Goal: Book appointment/travel/reservation

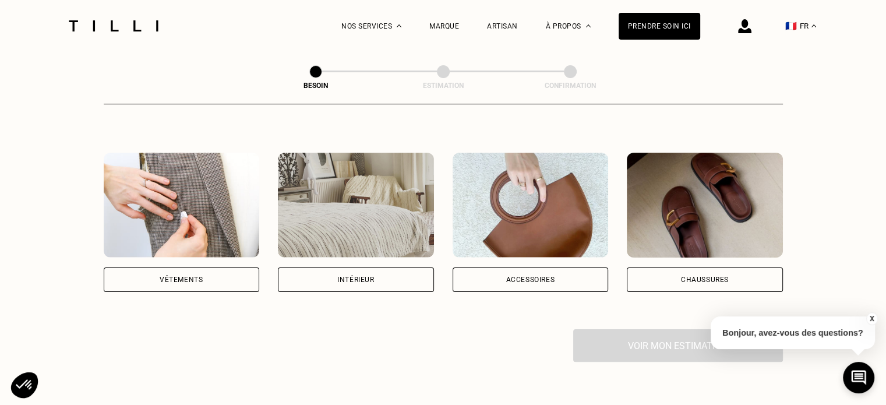
scroll to position [195, 0]
click at [195, 276] on div "Vêtements" at bounding box center [181, 279] width 43 height 7
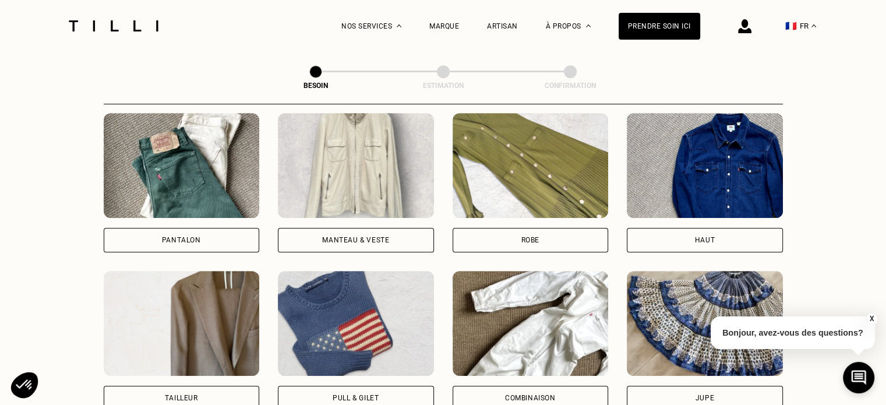
scroll to position [545, 0]
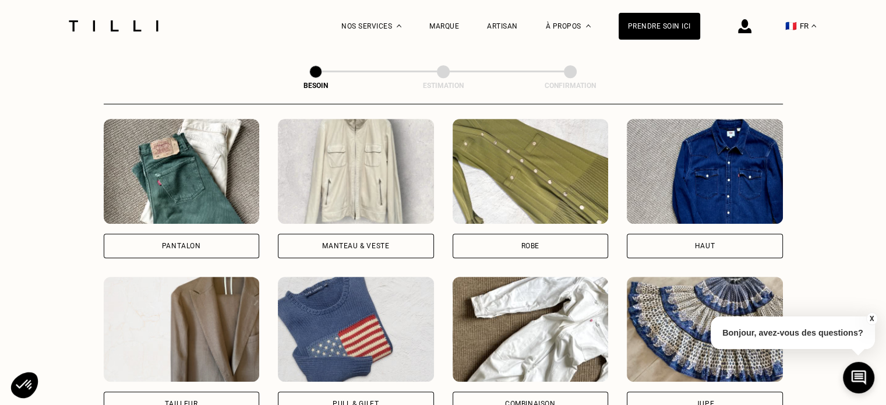
click at [209, 234] on div "Pantalon" at bounding box center [182, 246] width 156 height 24
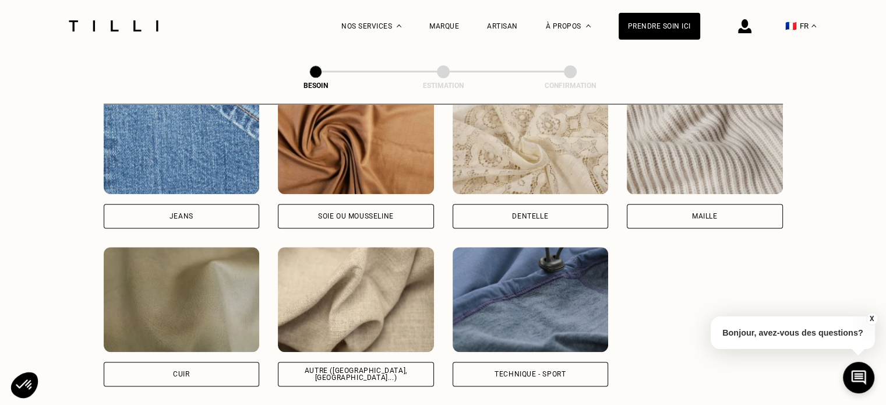
scroll to position [1317, 0]
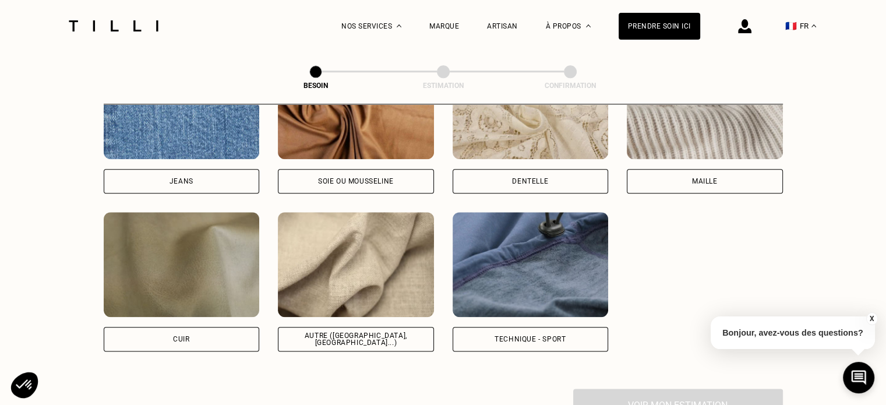
click at [496, 276] on img at bounding box center [531, 264] width 156 height 105
select select "FR"
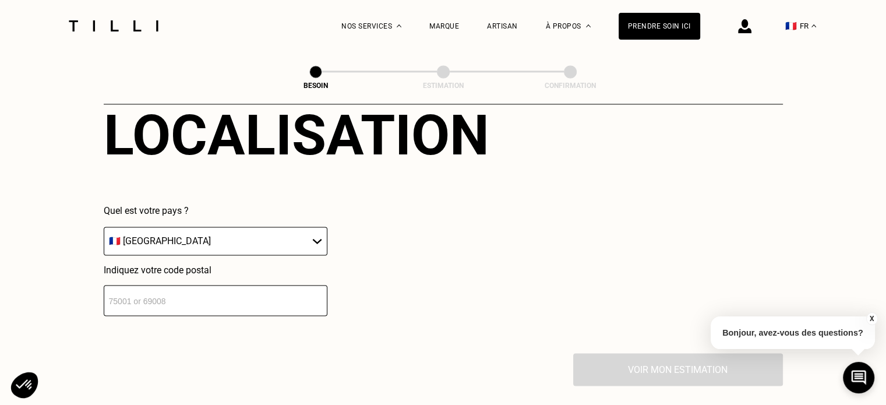
scroll to position [1651, 0]
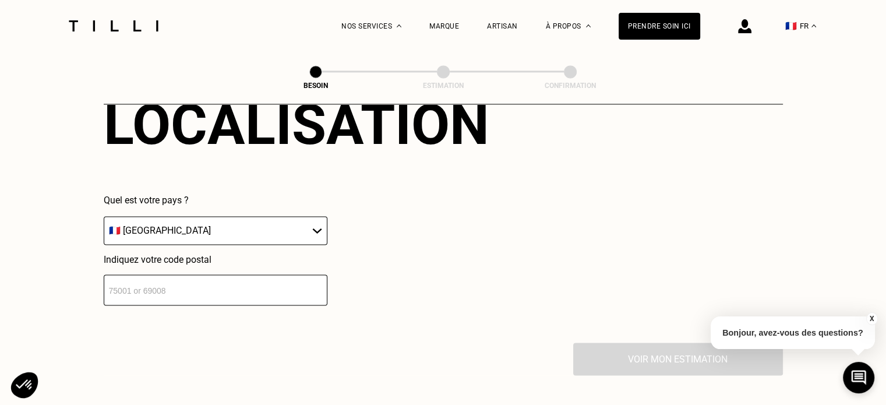
click at [295, 202] on div "Quel est votre pays ? 🇩🇪 [GEOGRAPHIC_DATA] 🇦🇹 [GEOGRAPHIC_DATA] 🇧🇪 [GEOGRAPHIC_…" at bounding box center [216, 220] width 224 height 50
click at [274, 216] on select "🇩🇪 [GEOGRAPHIC_DATA] 🇦🇹 [GEOGRAPHIC_DATA] 🇧🇪 [GEOGRAPHIC_DATA] 🇧🇬 Bulgarie 🇨🇾 C…" at bounding box center [216, 230] width 224 height 29
click at [104, 216] on select "🇩🇪 [GEOGRAPHIC_DATA] 🇦🇹 [GEOGRAPHIC_DATA] 🇧🇪 [GEOGRAPHIC_DATA] 🇧🇬 Bulgarie 🇨🇾 C…" at bounding box center [216, 230] width 224 height 29
click at [163, 281] on input "number" at bounding box center [216, 289] width 224 height 31
click at [156, 281] on input "number" at bounding box center [216, 289] width 224 height 31
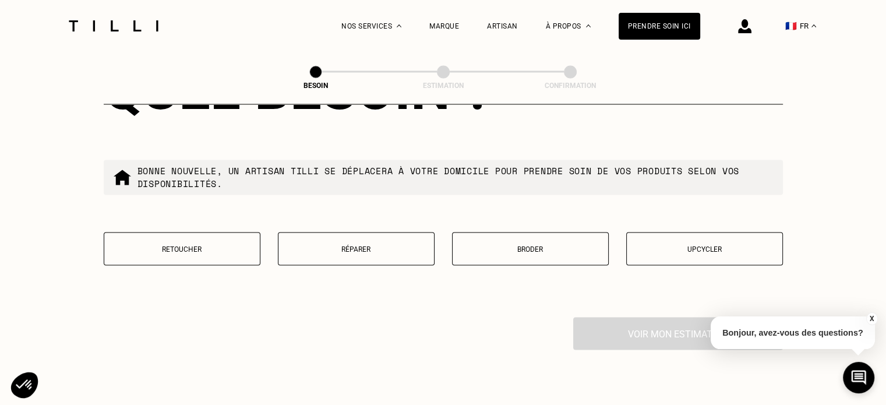
scroll to position [1975, 0]
type input "33000"
click at [183, 234] on button "Retoucher" at bounding box center [182, 247] width 157 height 33
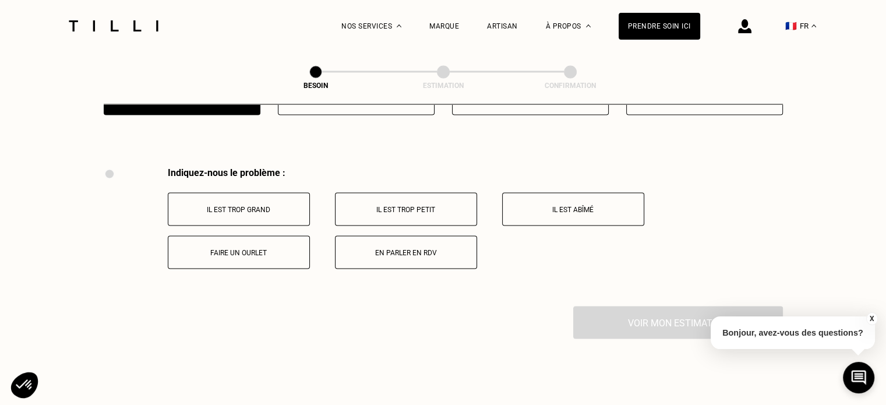
scroll to position [2154, 0]
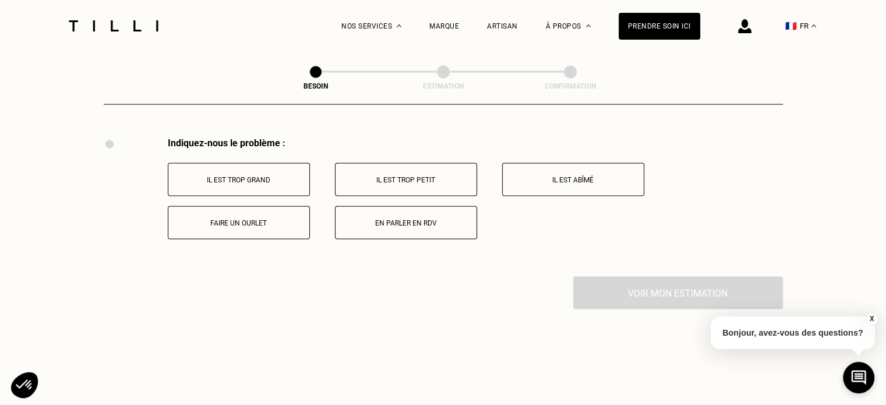
click at [268, 183] on button "Il est trop grand" at bounding box center [239, 179] width 142 height 33
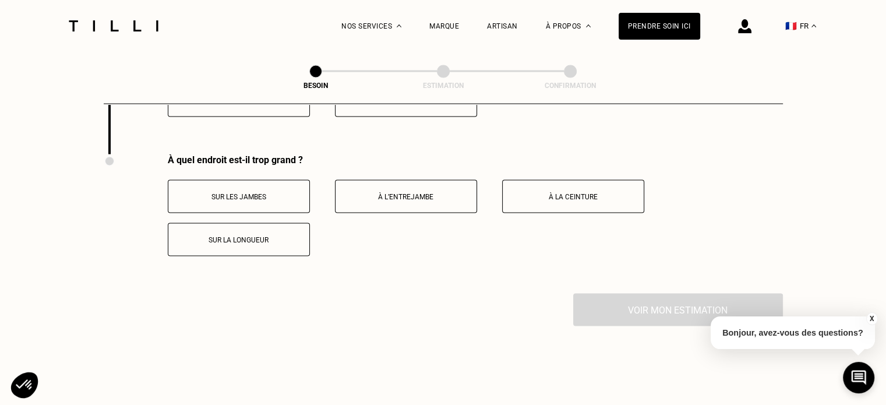
scroll to position [2293, 0]
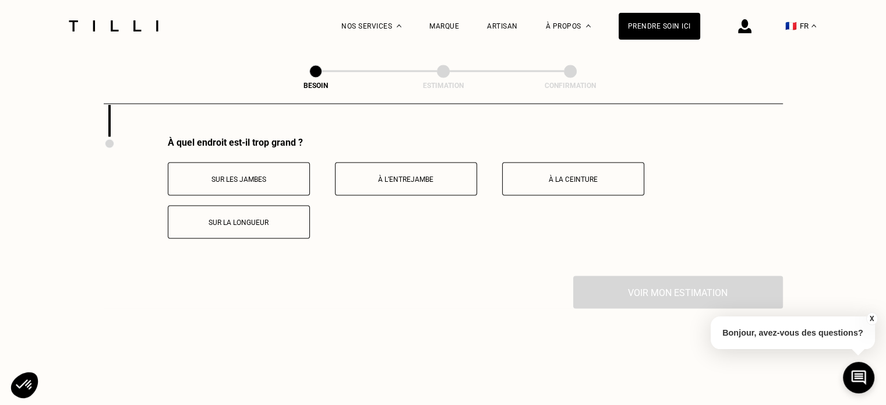
click at [261, 218] on p "Sur la longueur" at bounding box center [238, 222] width 129 height 8
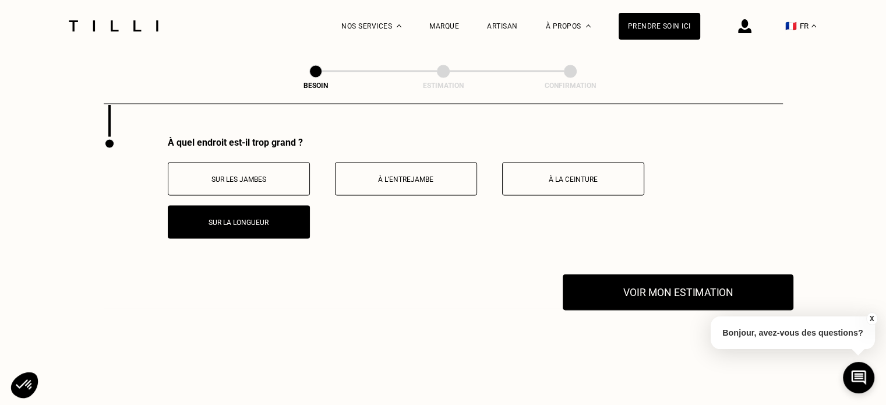
click at [632, 281] on button "Voir mon estimation" at bounding box center [678, 292] width 231 height 36
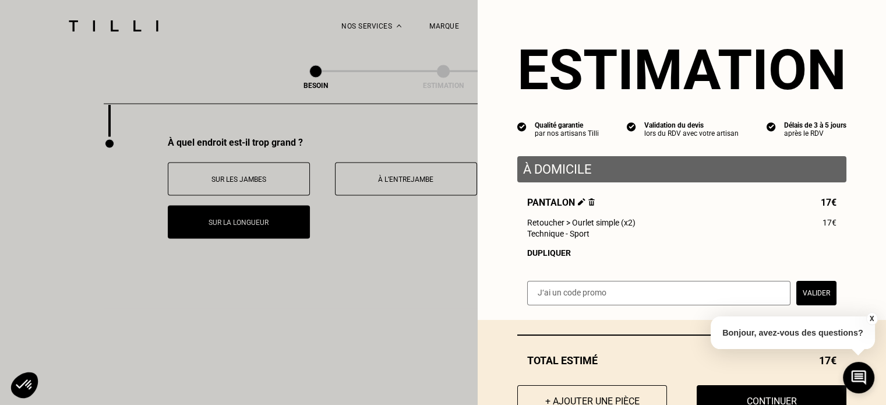
scroll to position [46, 0]
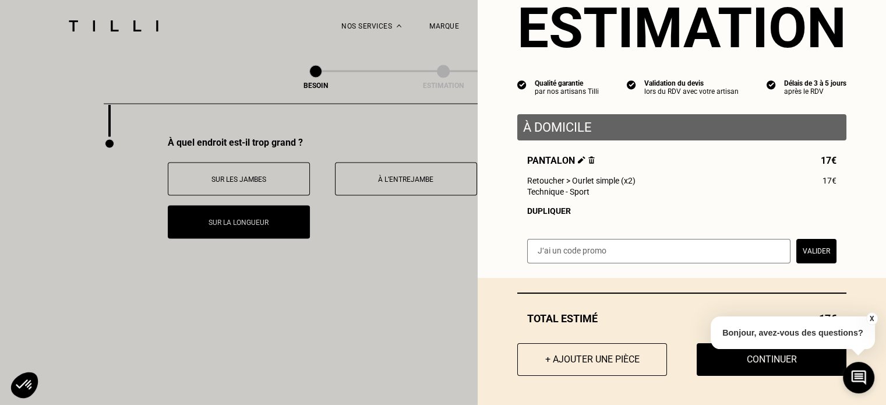
click at [867, 317] on button "X" at bounding box center [872, 318] width 12 height 13
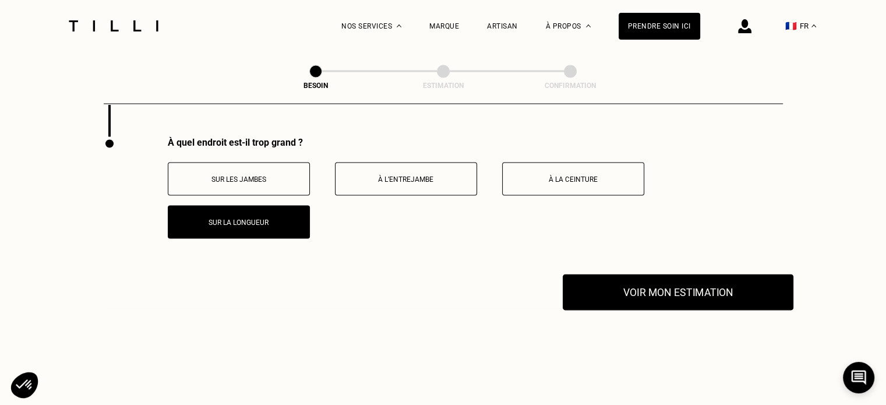
click at [697, 284] on button "Voir mon estimation" at bounding box center [678, 292] width 231 height 36
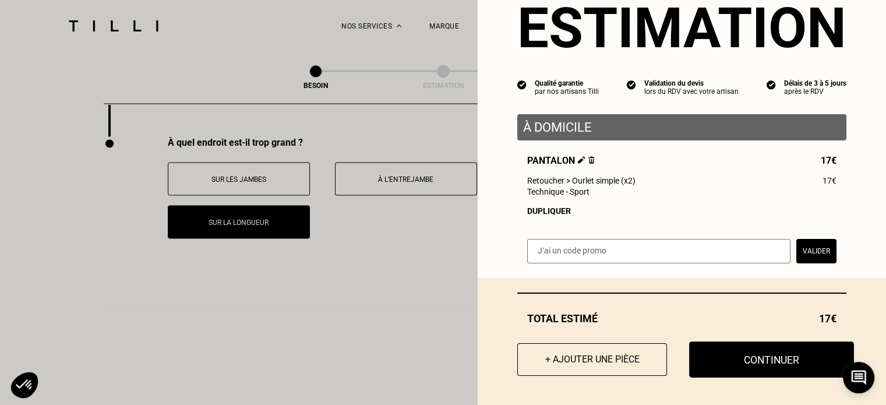
click at [758, 367] on button "Continuer" at bounding box center [771, 359] width 165 height 36
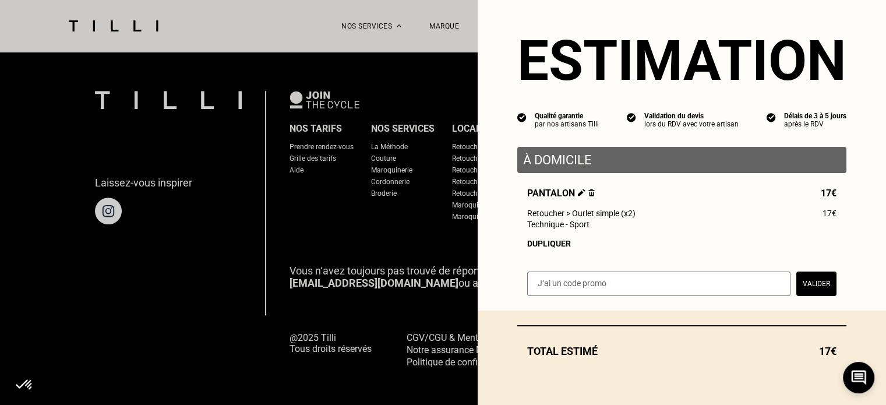
scroll to position [13, 0]
select select "FR"
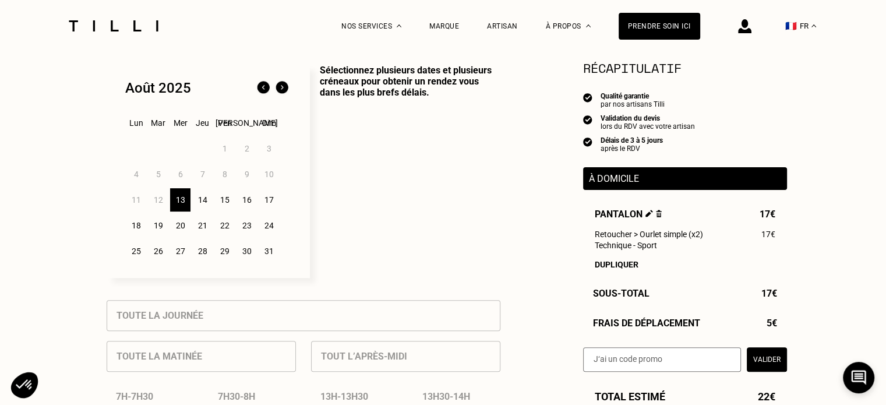
scroll to position [292, 0]
click at [206, 209] on div "14" at bounding box center [202, 200] width 20 height 23
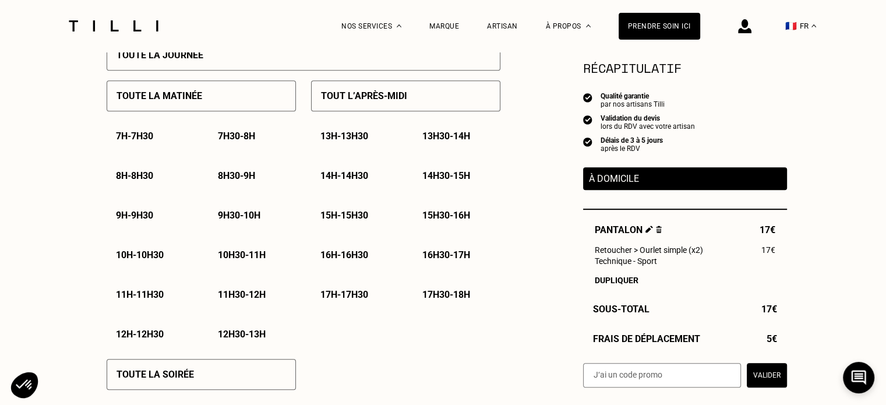
scroll to position [556, 0]
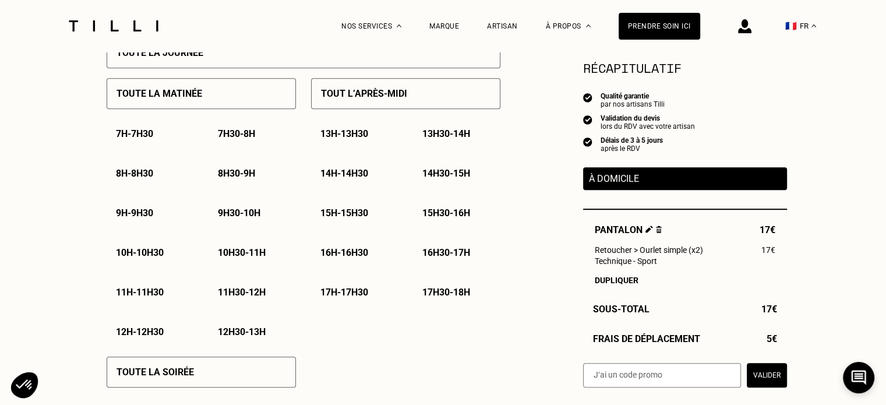
click at [232, 262] on div "10h30 - 11h" at bounding box center [252, 253] width 87 height 30
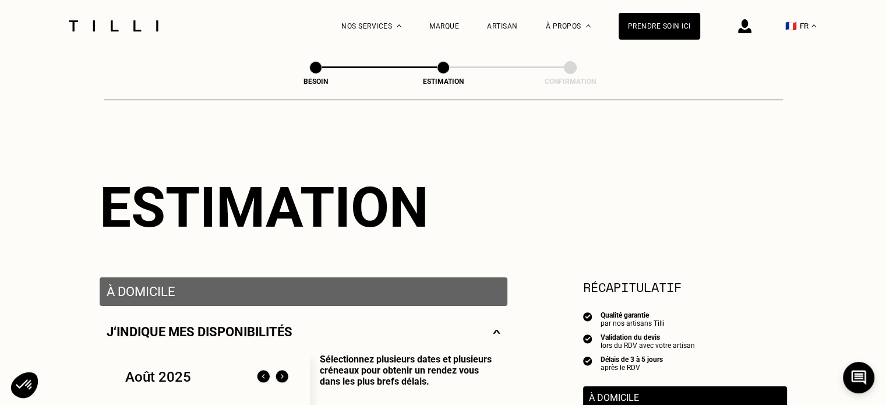
scroll to position [0, 0]
